Goal: Information Seeking & Learning: Compare options

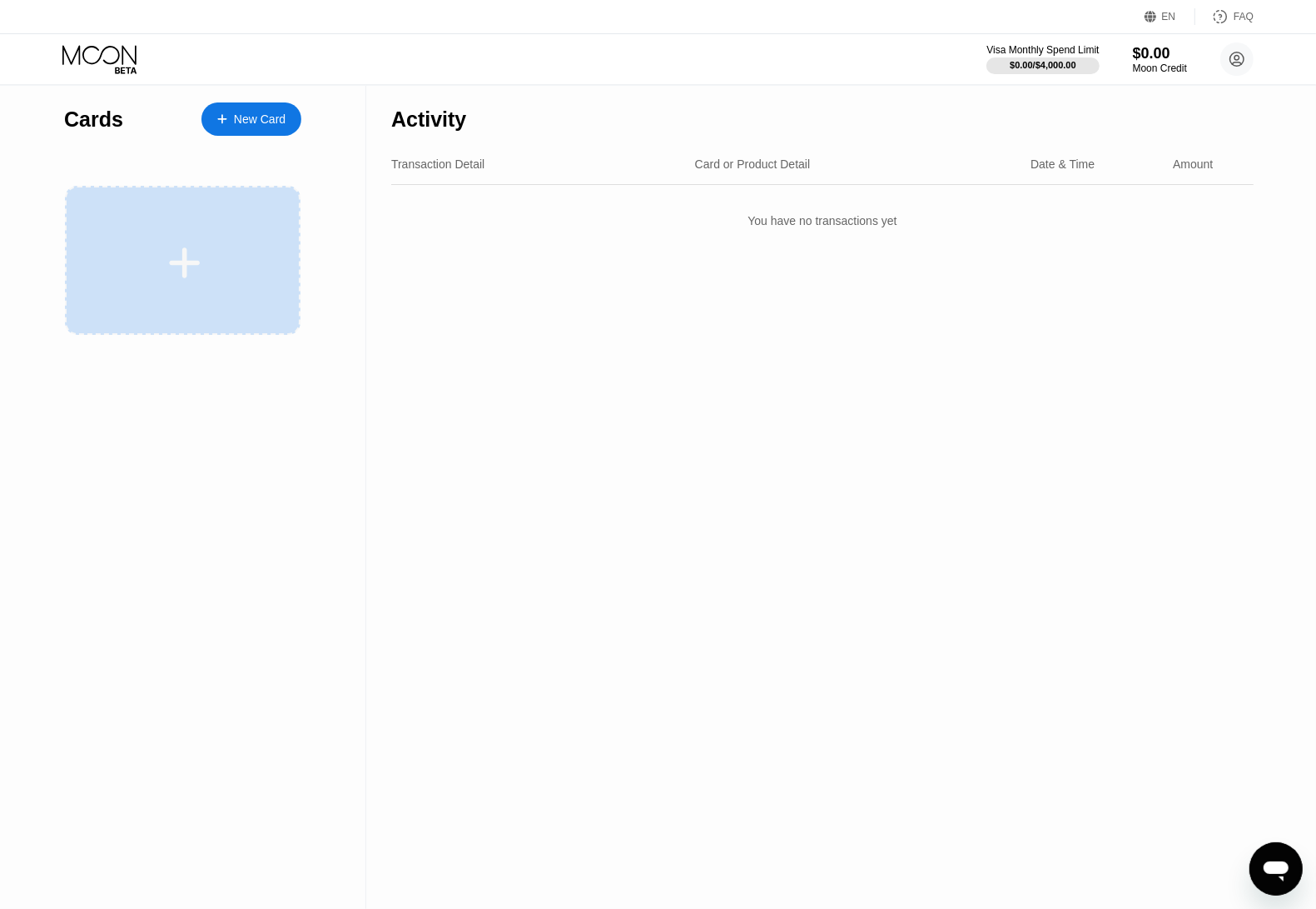
click at [237, 205] on div at bounding box center [183, 260] width 236 height 150
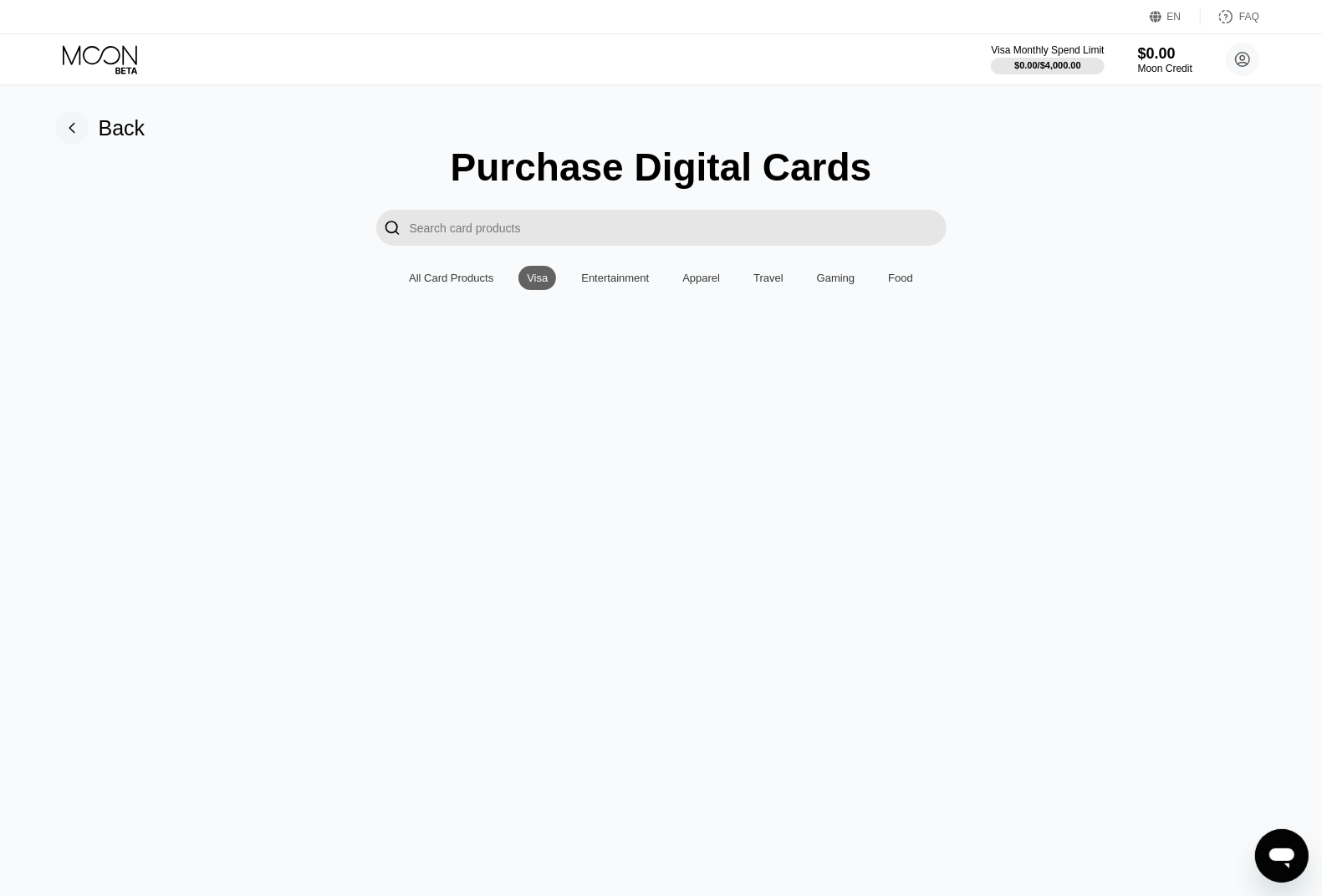
click at [598, 239] on input "Search card products" at bounding box center [679, 228] width 537 height 36
click at [783, 280] on div "Travel" at bounding box center [769, 278] width 47 height 24
